Goal: Task Accomplishment & Management: Complete application form

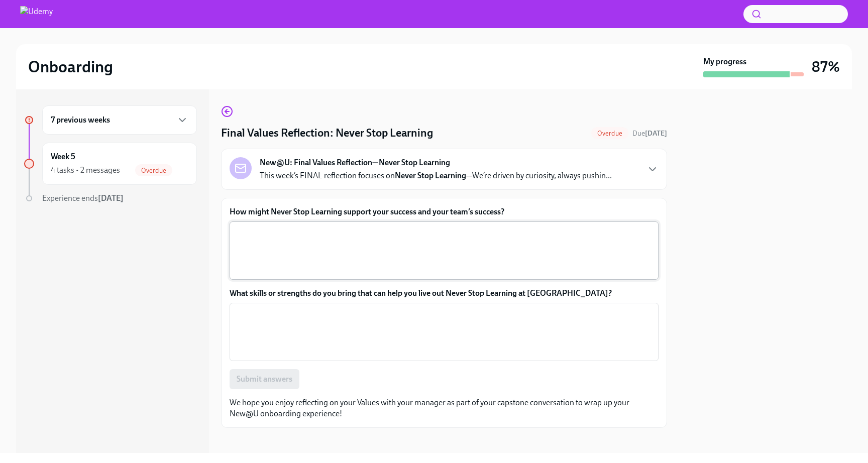
click at [370, 238] on textarea "How might Never Stop Learning support your success and your team’s success?" at bounding box center [443, 250] width 417 height 48
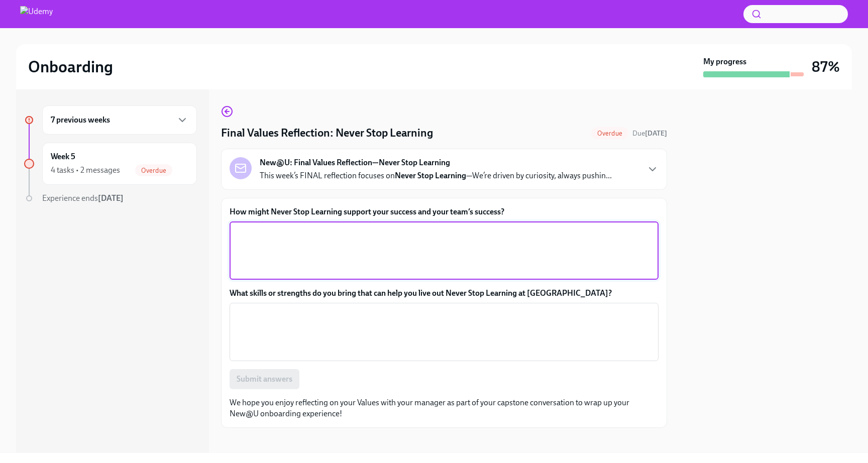
paste textarea "Never Stop Learning supports my success by keeping me curious, adaptable, and o…"
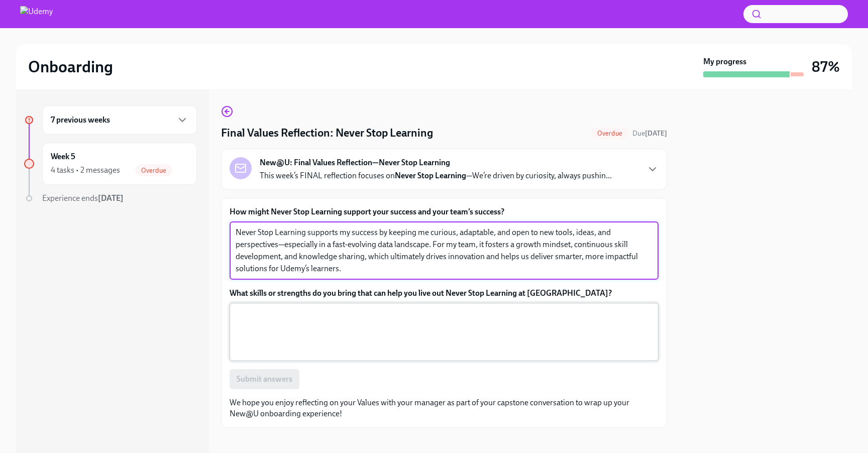
type textarea "Never Stop Learning supports my success by keeping me curious, adaptable, and o…"
click at [355, 305] on div "x ​" at bounding box center [443, 332] width 429 height 58
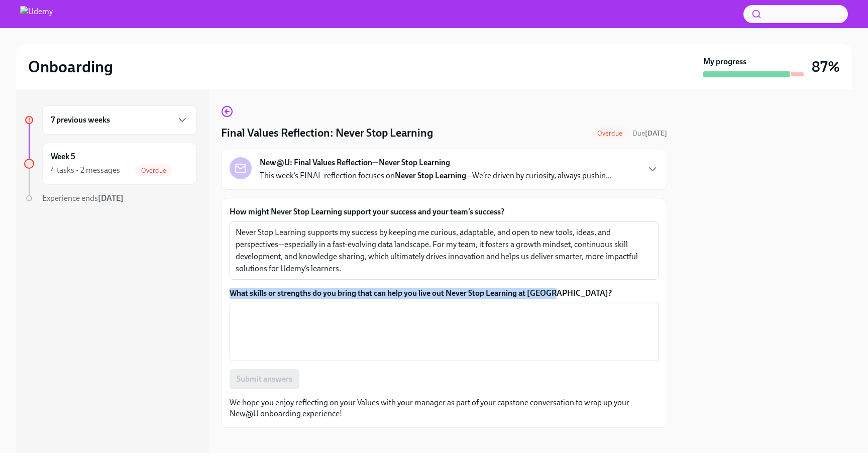
drag, startPoint x: 558, startPoint y: 291, endPoint x: 245, endPoint y: 284, distance: 312.9
click at [245, 284] on div "How might Never Stop Learning support your success and your team’s success? Nev…" at bounding box center [443, 297] width 429 height 183
copy label "What skills or strengths do you bring that can help you live out Never Stop Lea…"
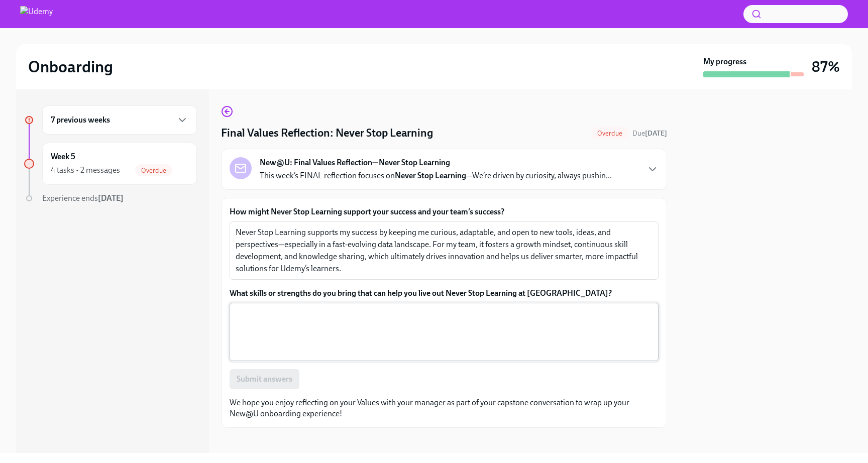
click at [370, 328] on textarea "What skills or strengths do you bring that can help you live out Never Stop Lea…" at bounding box center [443, 332] width 417 height 48
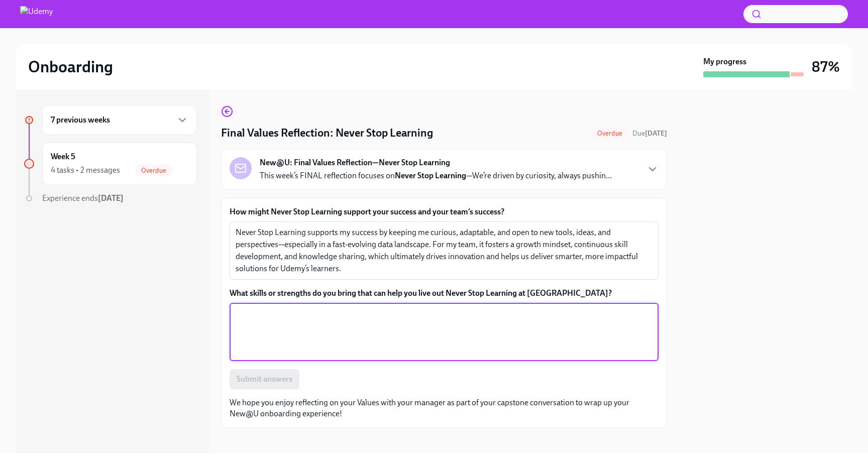
paste textarea "I bring a deep curiosity and a genuine passion for continuous learning—whether …"
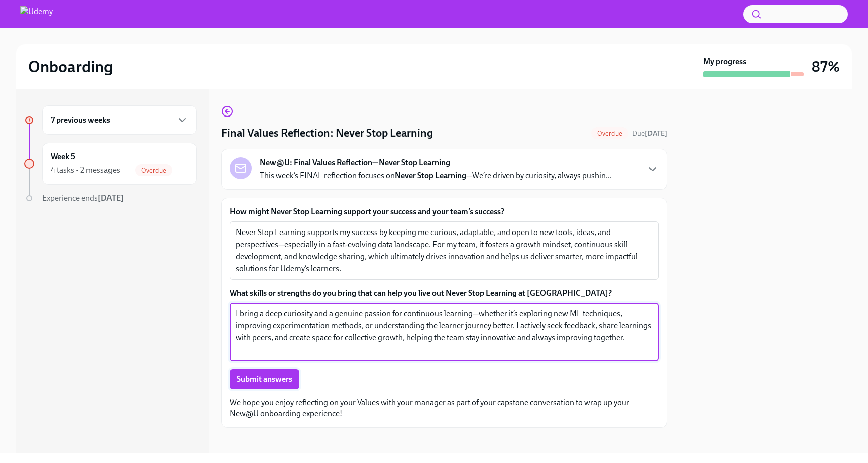
type textarea "I bring a deep curiosity and a genuine passion for continuous learning—whether …"
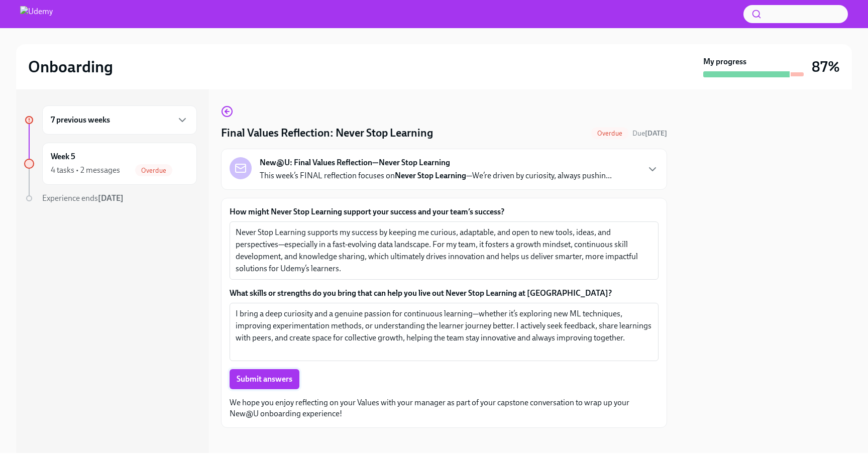
click at [256, 381] on span "Submit answers" at bounding box center [264, 379] width 56 height 10
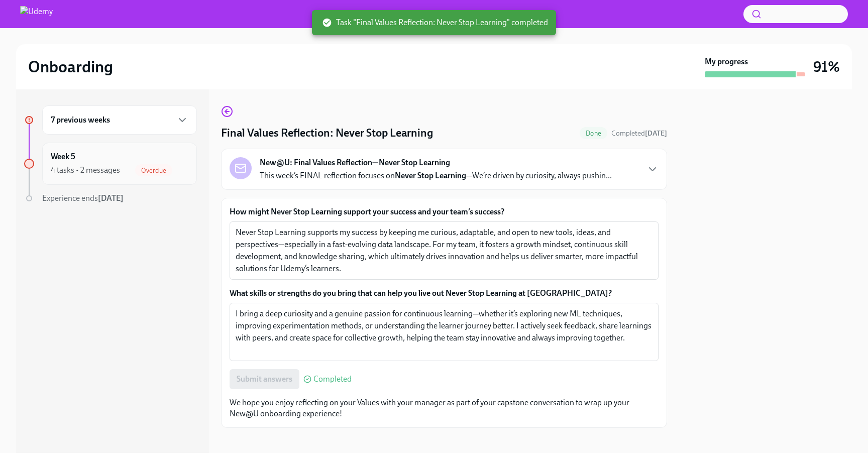
click at [106, 154] on div "Week 5 4 tasks • 2 messages Overdue" at bounding box center [120, 163] width 138 height 25
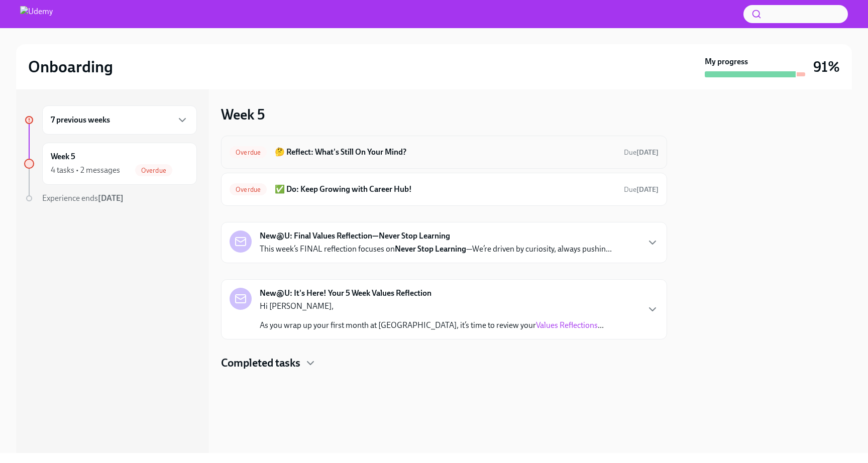
click at [356, 152] on h6 "🤔 Reflect: What's Still On Your Mind?" at bounding box center [445, 152] width 341 height 11
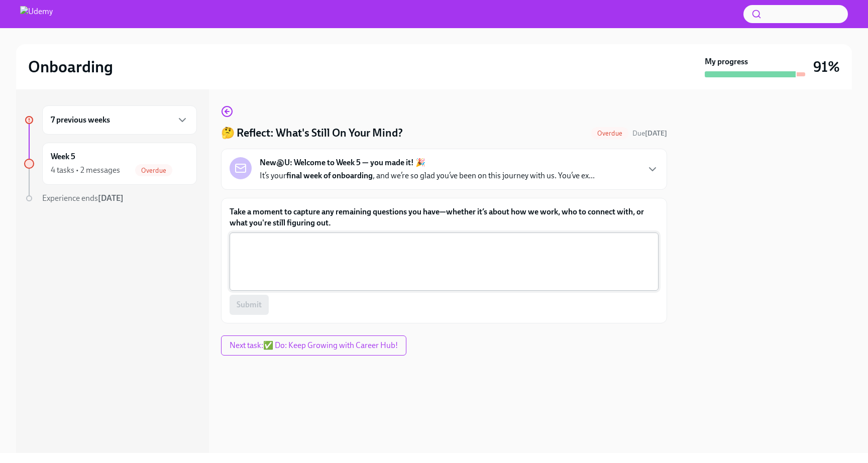
click at [321, 265] on textarea "Take a moment to capture any remaining questions you have—whether it’s about ho…" at bounding box center [443, 261] width 417 height 48
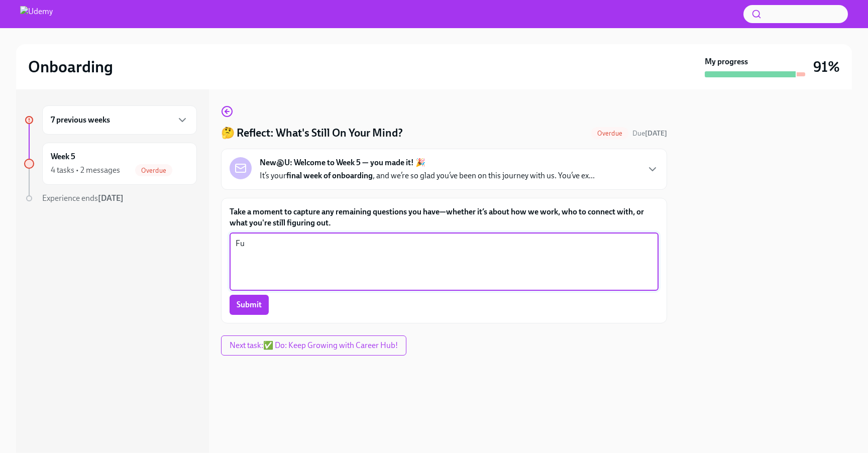
type textarea "F"
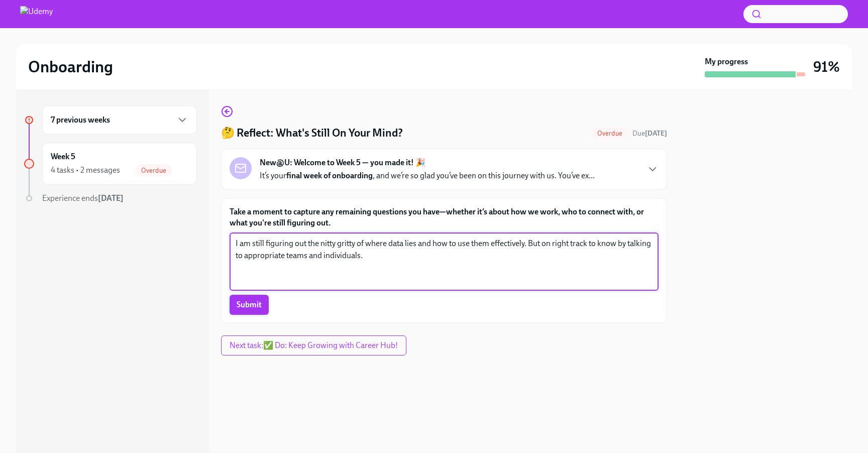
type textarea "I am still figuring out the nitty gritty of where data lies and how to use them…"
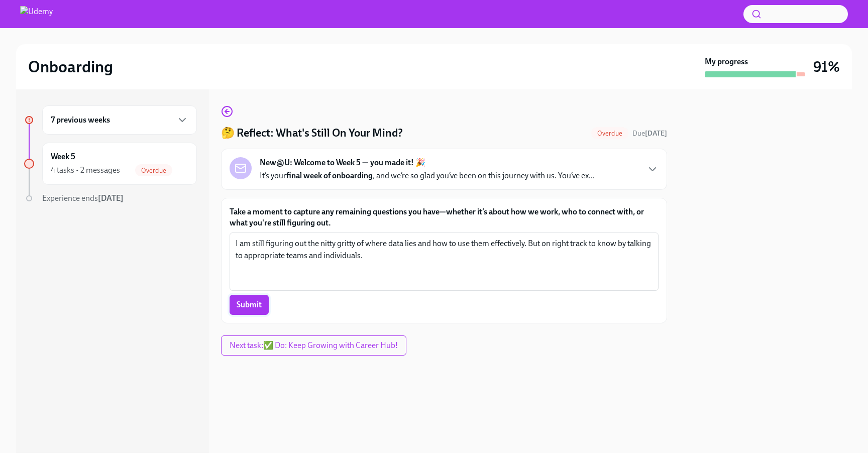
click at [245, 304] on span "Submit" at bounding box center [248, 305] width 25 height 10
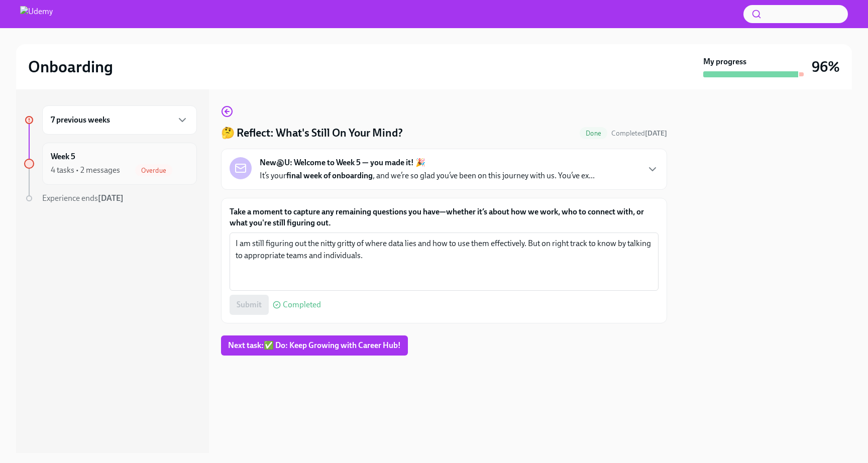
click at [95, 174] on div "4 tasks • 2 messages" at bounding box center [85, 170] width 69 height 11
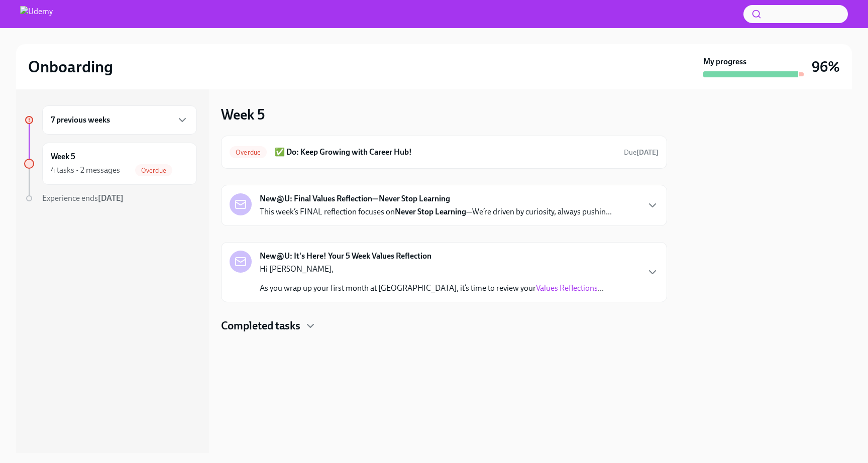
click at [110, 125] on h6 "7 previous weeks" at bounding box center [80, 119] width 59 height 11
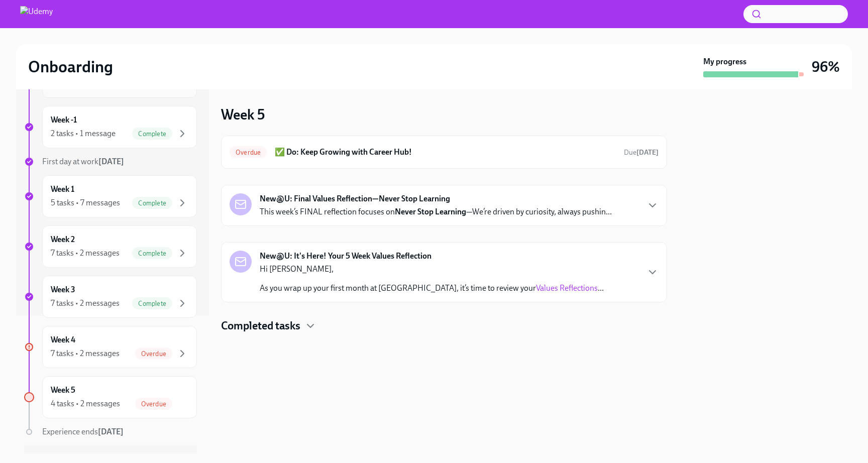
scroll to position [162, 0]
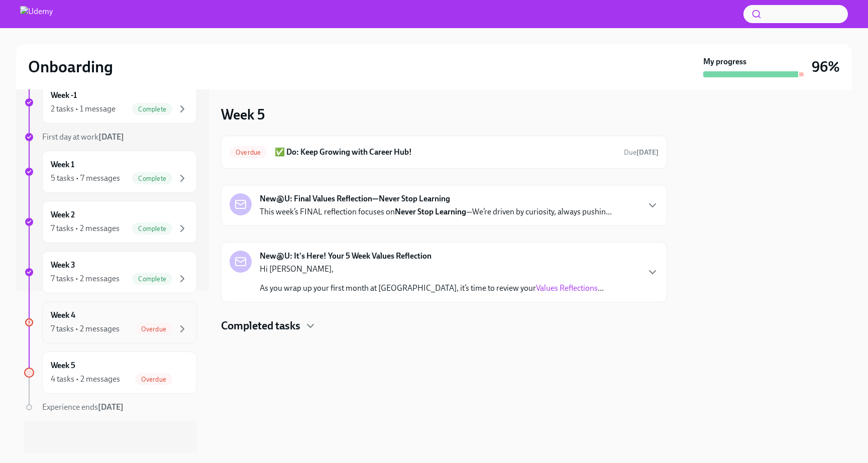
click at [94, 329] on div "7 tasks • 2 messages" at bounding box center [85, 328] width 69 height 11
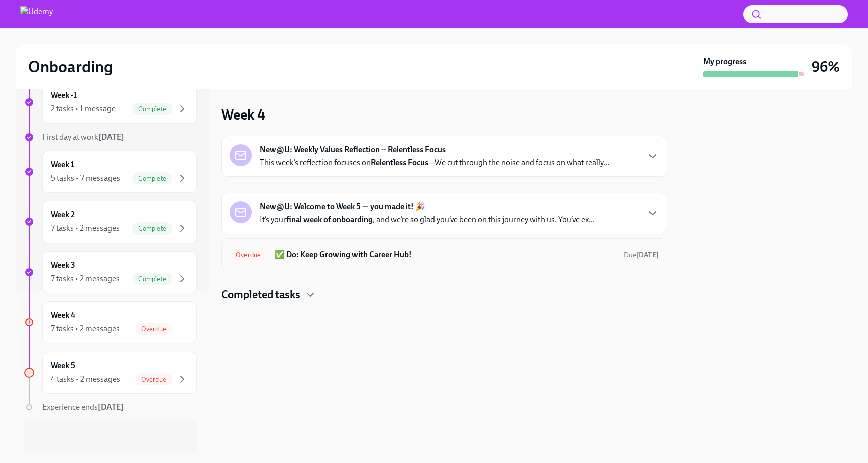
click at [344, 252] on h6 "✅ Do: Keep Growing with Career Hub!" at bounding box center [445, 254] width 341 height 11
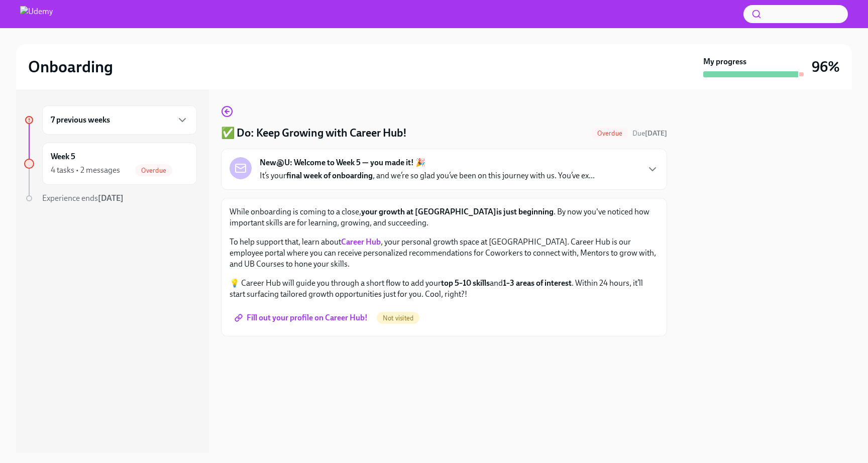
click at [306, 323] on span "Fill out your profile on Career Hub!" at bounding box center [301, 318] width 131 height 10
